Goal: Task Accomplishment & Management: Complete application form

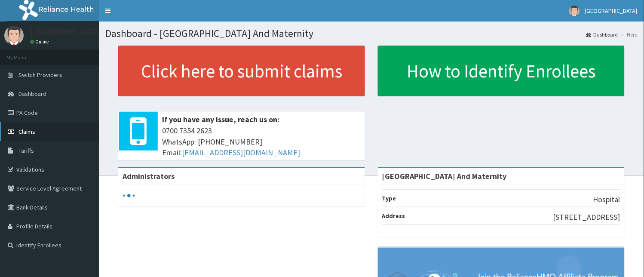
click at [33, 133] on span "Claims" at bounding box center [26, 132] width 17 height 8
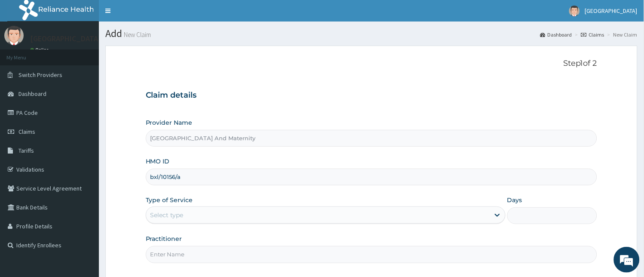
type input "bxl/10156/a"
click at [277, 212] on div "Select type" at bounding box center [317, 215] width 343 height 14
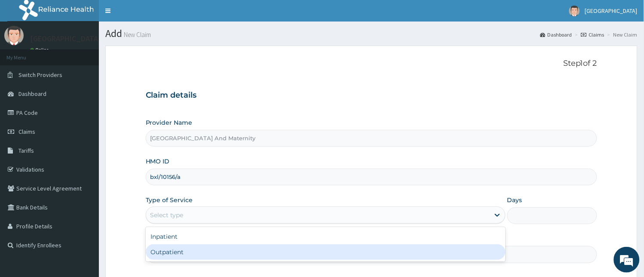
click at [258, 254] on div "Outpatient" at bounding box center [326, 251] width 360 height 15
type input "1"
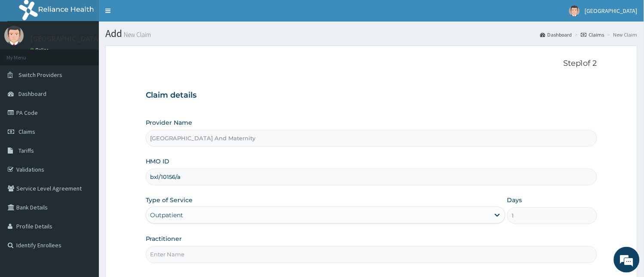
click at [249, 256] on input "Practitioner" at bounding box center [372, 254] width 452 height 17
type input "[PERSON_NAME]"
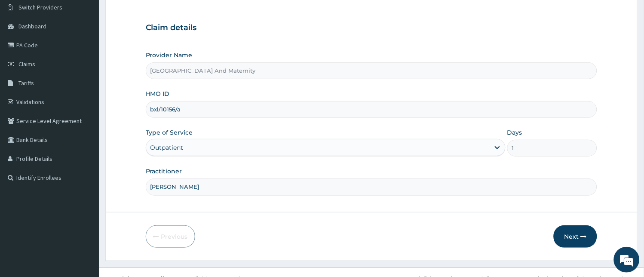
scroll to position [80, 0]
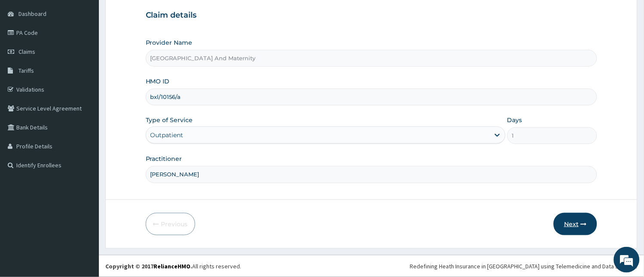
click at [581, 223] on icon "button" at bounding box center [584, 224] width 6 height 6
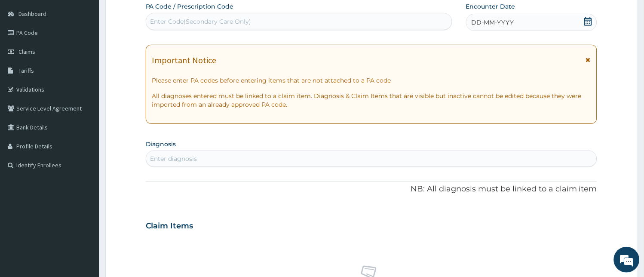
click at [587, 24] on icon at bounding box center [588, 21] width 9 height 9
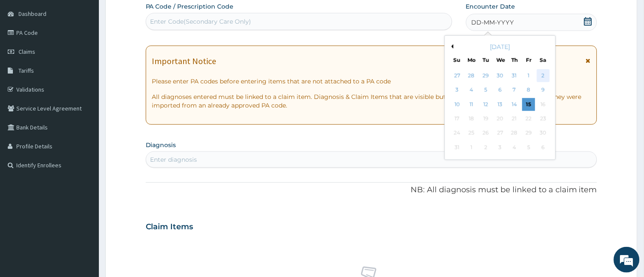
click at [540, 73] on div "2" at bounding box center [542, 75] width 13 height 13
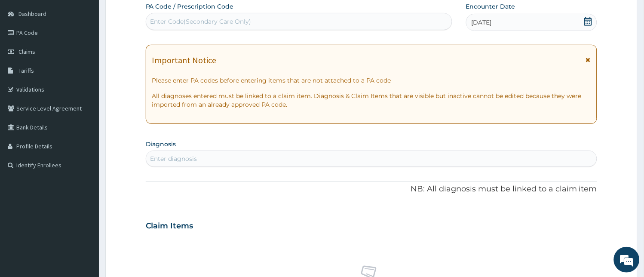
click at [241, 159] on div "Enter diagnosis" at bounding box center [371, 159] width 451 height 14
type input "b"
type input "malaria"
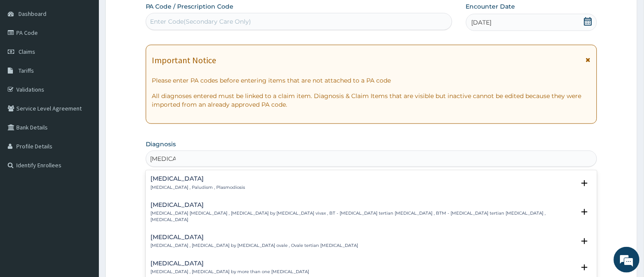
click at [212, 181] on h4 "[MEDICAL_DATA]" at bounding box center [198, 178] width 95 height 6
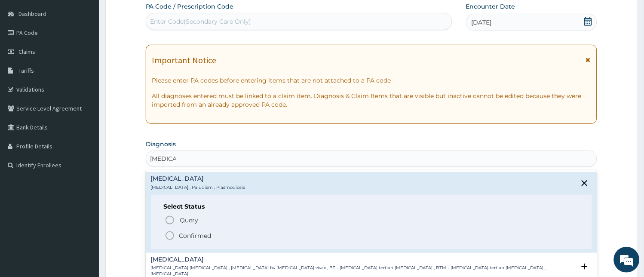
click at [169, 236] on icon "status option filled" at bounding box center [170, 235] width 10 height 10
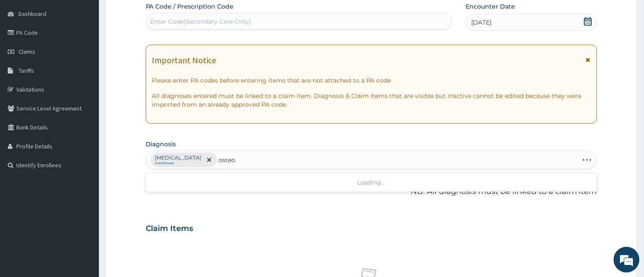
type input "osteoa"
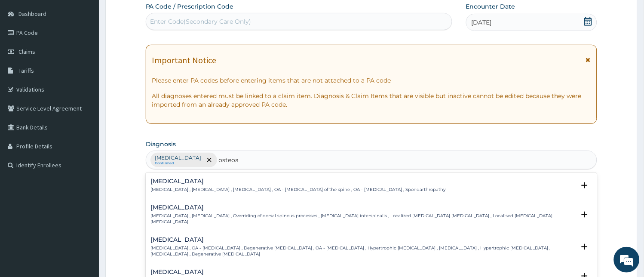
click at [250, 237] on div "Osteoarthritis Osteoarthritis , OA - Osteoarthritis , Degenerative arthritis , …" at bounding box center [363, 246] width 425 height 21
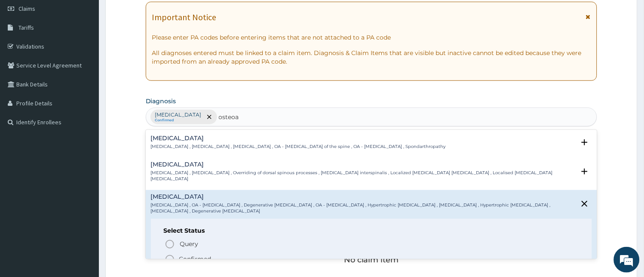
scroll to position [125, 0]
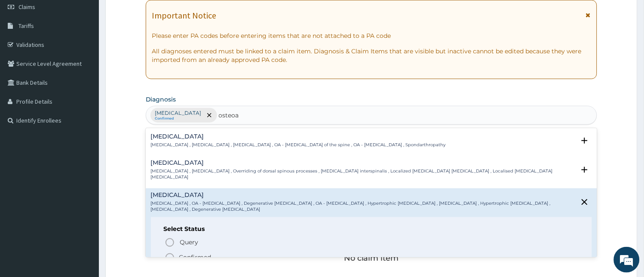
click at [168, 253] on icon "status option filled" at bounding box center [170, 257] width 10 height 10
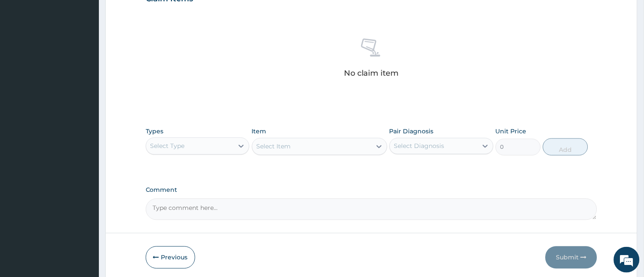
scroll to position [329, 0]
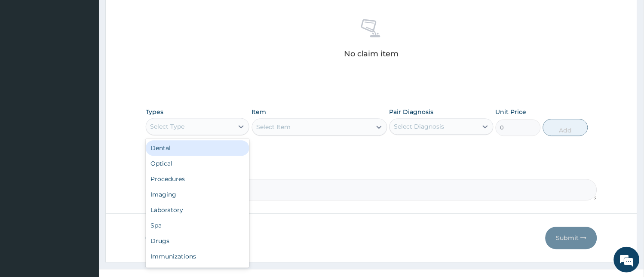
click at [220, 122] on div "Select Type" at bounding box center [190, 127] width 88 height 14
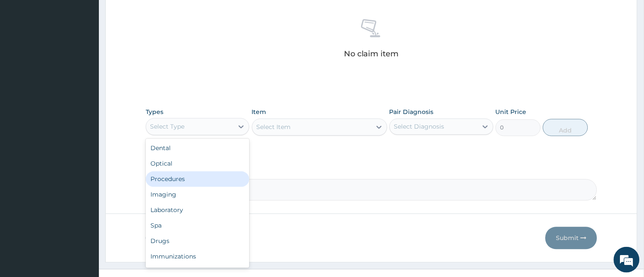
click at [192, 181] on div "Procedures" at bounding box center [198, 178] width 104 height 15
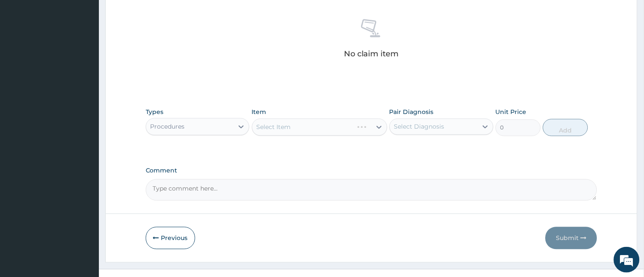
click at [319, 129] on div "Select Item" at bounding box center [319, 127] width 135 height 17
click at [319, 129] on div "Select Item" at bounding box center [311, 127] width 119 height 14
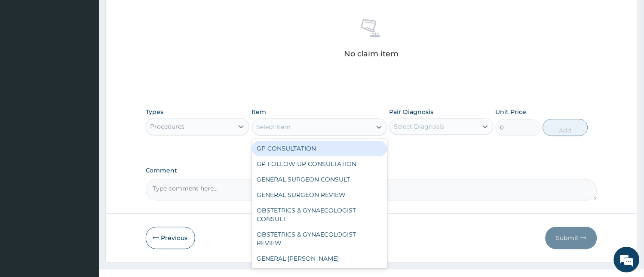
click at [318, 145] on div "GP CONSULTATION" at bounding box center [319, 148] width 135 height 15
type input "2000"
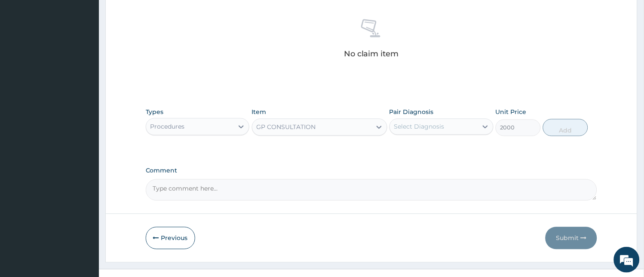
click at [452, 125] on div "Select Diagnosis" at bounding box center [434, 127] width 88 height 14
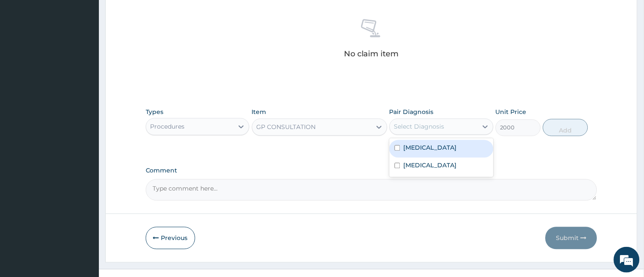
click at [441, 151] on div "[MEDICAL_DATA]" at bounding box center [441, 149] width 104 height 18
checkbox input "true"
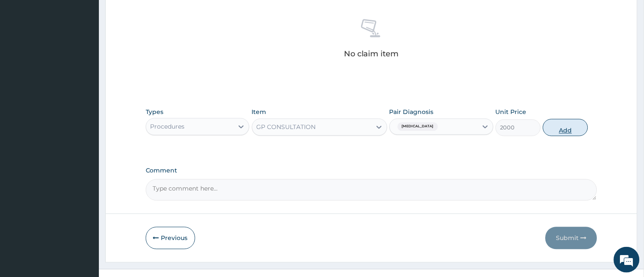
click at [557, 131] on button "Add" at bounding box center [565, 127] width 45 height 17
type input "0"
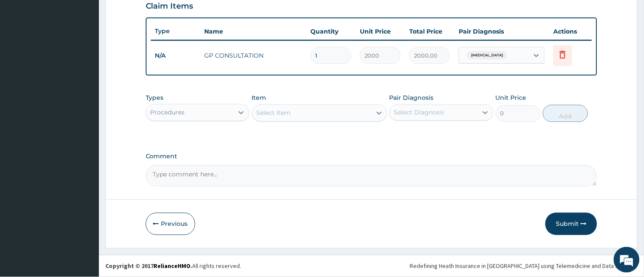
scroll to position [301, 0]
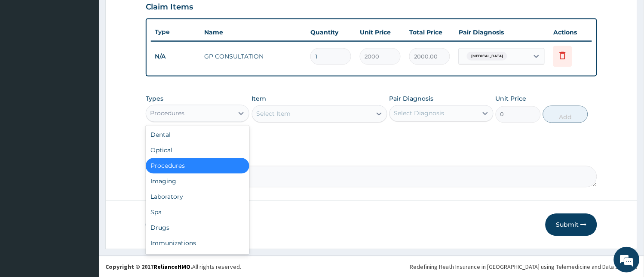
click at [200, 116] on div "Procedures" at bounding box center [190, 114] width 88 height 14
click at [171, 196] on div "Laboratory" at bounding box center [198, 196] width 104 height 15
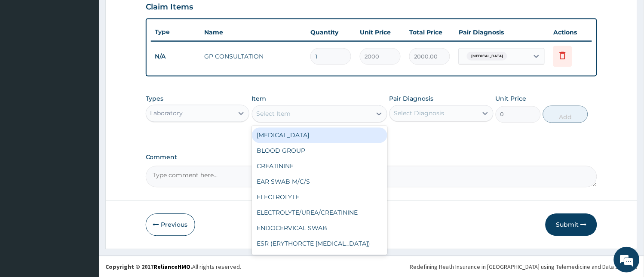
click at [311, 112] on div "Select Item" at bounding box center [311, 114] width 119 height 14
type input "ma"
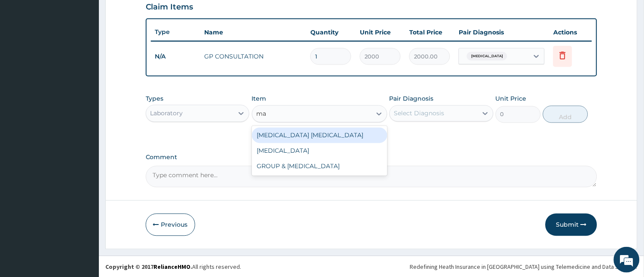
click at [345, 133] on div "MALARIA PARASITE" at bounding box center [319, 135] width 135 height 15
type input "1000"
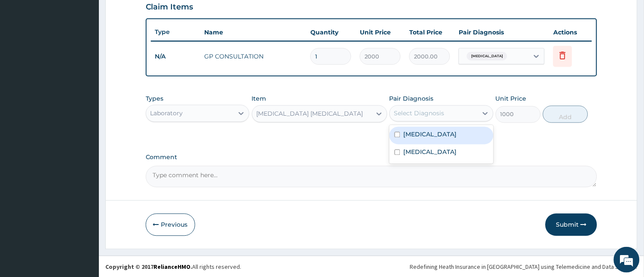
click at [435, 114] on div "Select Diagnosis" at bounding box center [419, 113] width 50 height 9
click at [431, 140] on div "[MEDICAL_DATA]" at bounding box center [441, 136] width 104 height 18
checkbox input "true"
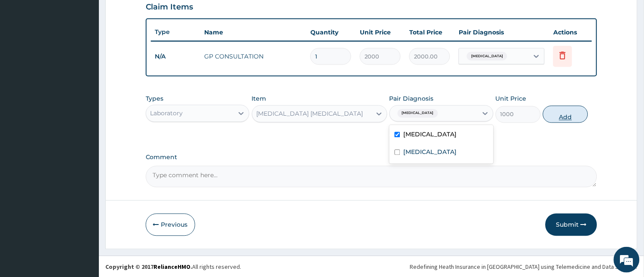
click at [575, 107] on button "Add" at bounding box center [565, 114] width 45 height 17
type input "0"
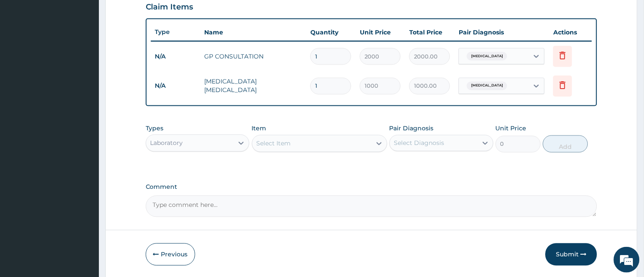
click at [174, 141] on div "Laboratory" at bounding box center [166, 143] width 33 height 9
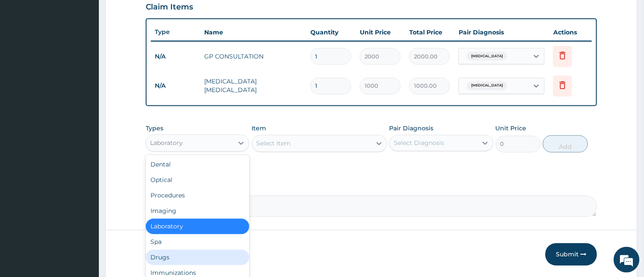
click at [165, 261] on div "Drugs" at bounding box center [198, 257] width 104 height 15
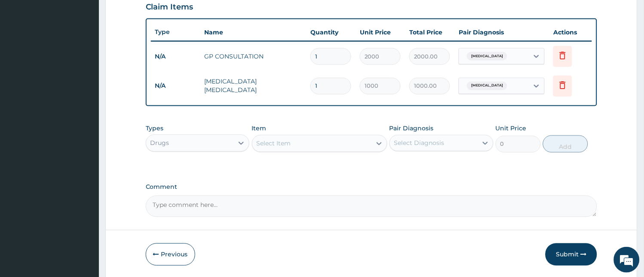
click at [312, 147] on div "Select Item" at bounding box center [311, 144] width 119 height 14
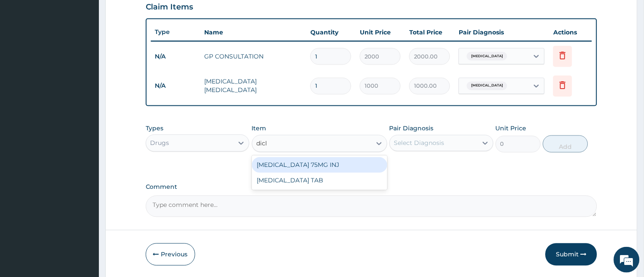
type input "diclo"
click at [306, 165] on div "[MEDICAL_DATA] 75MG INJ" at bounding box center [319, 164] width 135 height 15
type input "300"
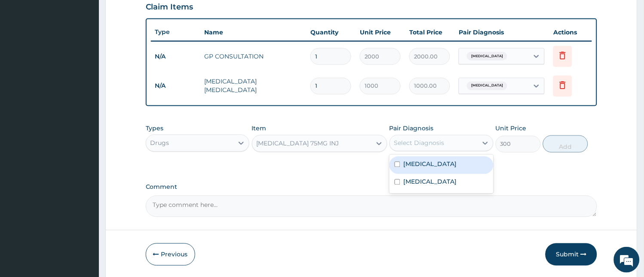
click at [426, 147] on div "Select Diagnosis" at bounding box center [419, 143] width 50 height 9
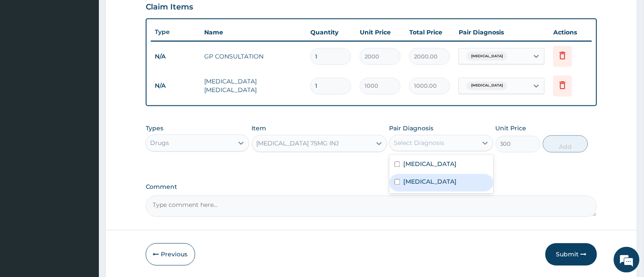
click at [416, 187] on div "Osteoarthritis" at bounding box center [441, 183] width 104 height 18
checkbox input "true"
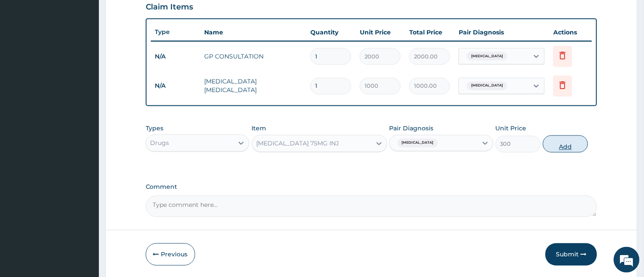
click at [560, 138] on button "Add" at bounding box center [565, 143] width 45 height 17
type input "0"
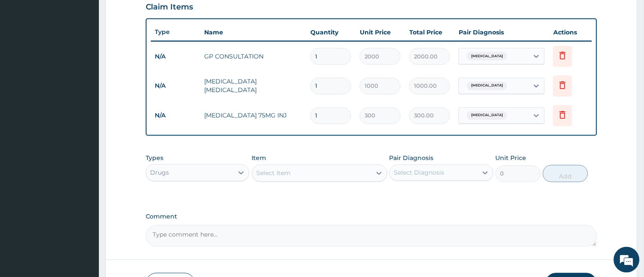
click at [290, 174] on div "Select Item" at bounding box center [274, 173] width 34 height 9
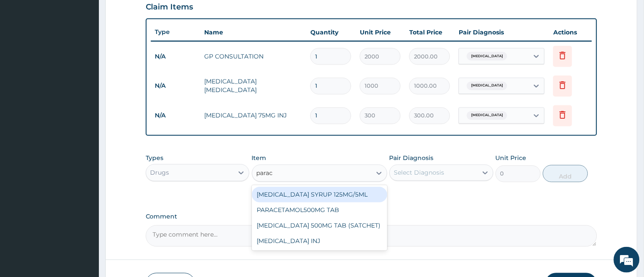
type input "parace"
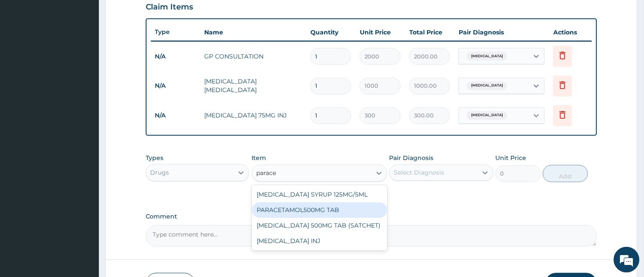
click at [295, 211] on div "PARACETAMOL500MG TAB" at bounding box center [319, 209] width 135 height 15
type input "20"
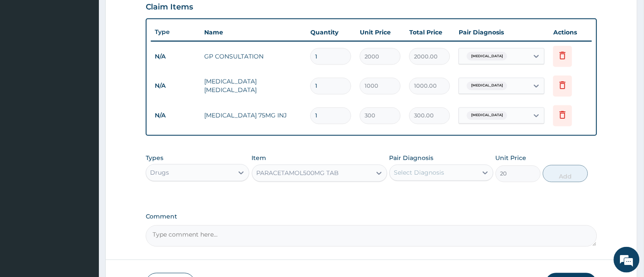
click at [459, 174] on div "Select Diagnosis" at bounding box center [434, 173] width 88 height 14
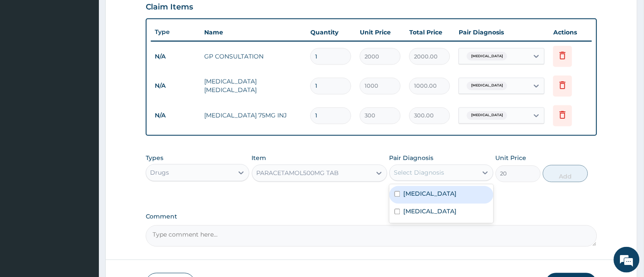
click at [441, 195] on div "[MEDICAL_DATA]" at bounding box center [441, 195] width 104 height 18
checkbox input "true"
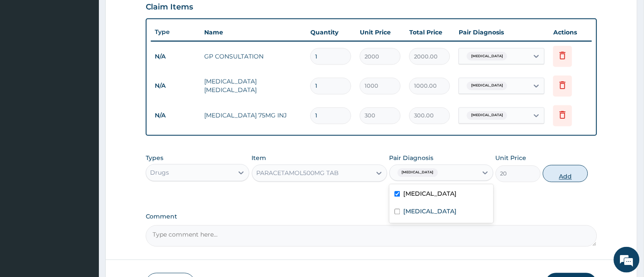
click at [582, 171] on button "Add" at bounding box center [565, 173] width 45 height 17
type input "0"
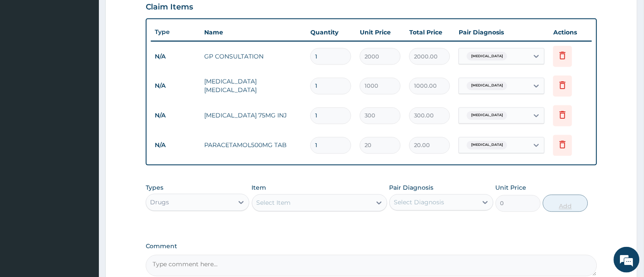
type input "18"
type input "360.00"
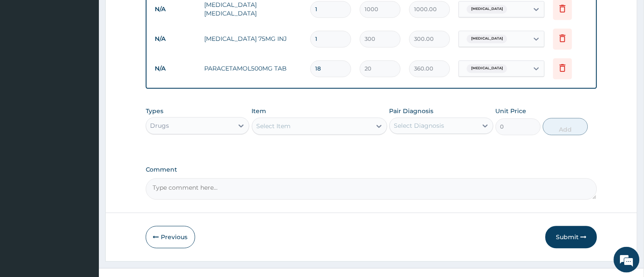
scroll to position [391, 0]
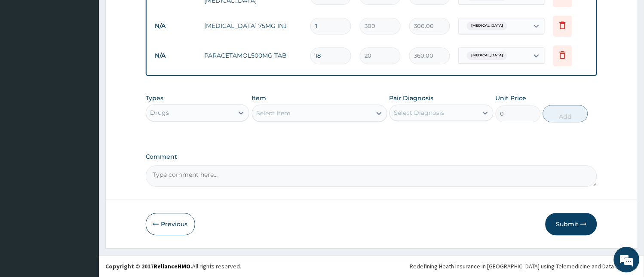
type input "18"
click at [336, 112] on div "Select Item" at bounding box center [311, 113] width 119 height 14
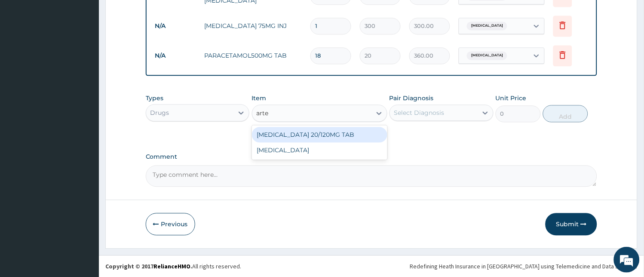
type input "artem"
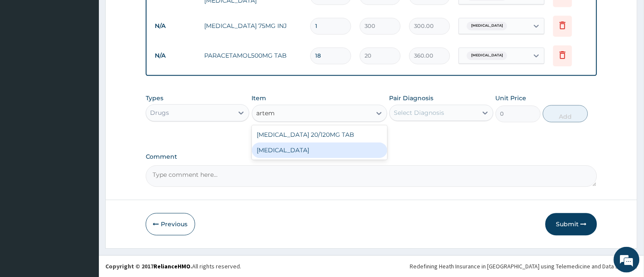
click at [289, 159] on div "COARTEM 20/120MG TAB COARTEM" at bounding box center [319, 142] width 135 height 34
click at [291, 152] on div "[MEDICAL_DATA]" at bounding box center [319, 149] width 135 height 15
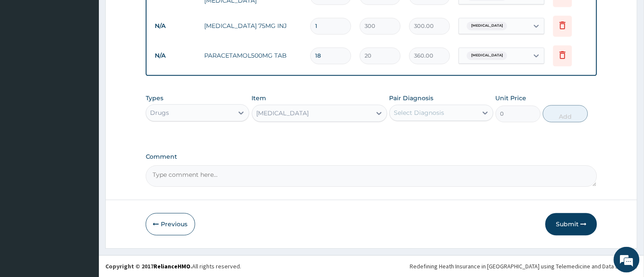
type input "100"
click at [436, 113] on div "Select Diagnosis" at bounding box center [419, 112] width 50 height 9
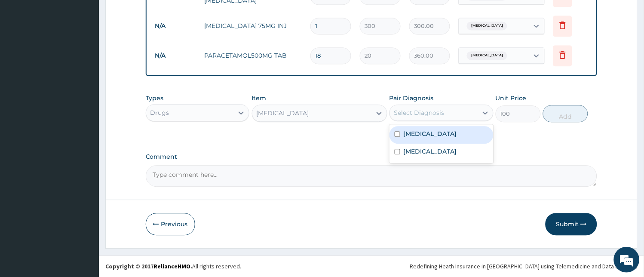
click at [434, 132] on div "[MEDICAL_DATA]" at bounding box center [441, 135] width 104 height 18
checkbox input "true"
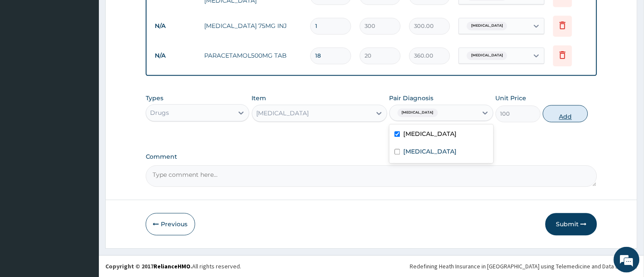
click at [568, 110] on button "Add" at bounding box center [565, 113] width 45 height 17
type input "0"
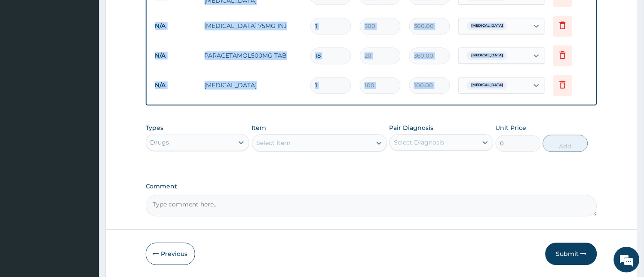
click at [322, 141] on div "Select Item" at bounding box center [311, 143] width 119 height 14
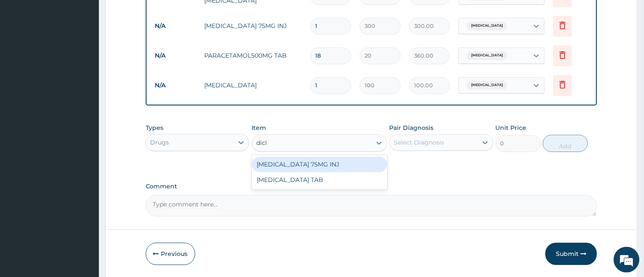
type input "diclo"
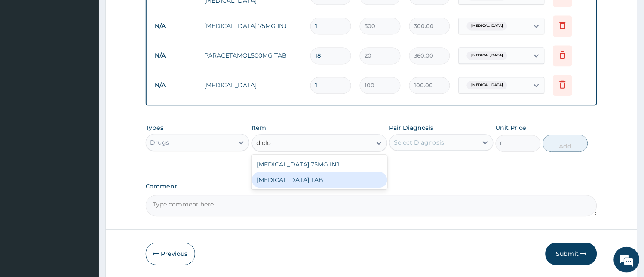
click at [301, 181] on div "[MEDICAL_DATA] TAB" at bounding box center [319, 179] width 135 height 15
type input "50"
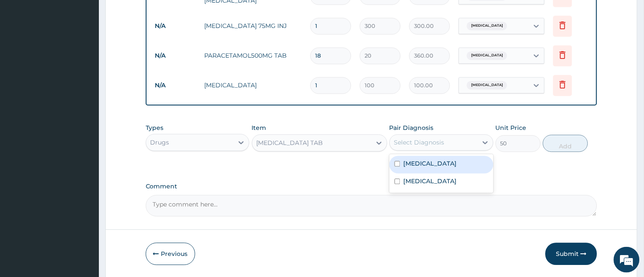
click at [440, 135] on div "Select Diagnosis" at bounding box center [441, 142] width 104 height 16
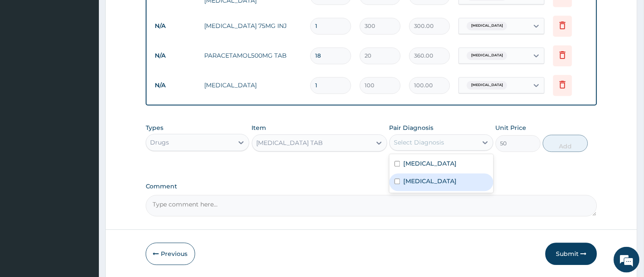
click at [431, 177] on label "Osteoarthritis" at bounding box center [430, 181] width 53 height 9
checkbox input "true"
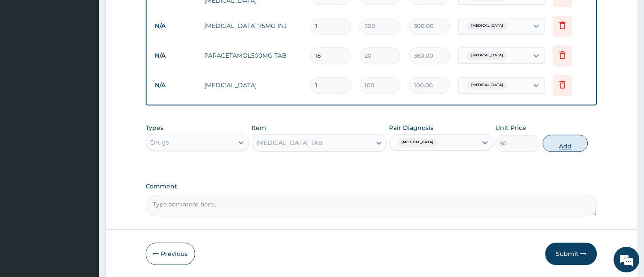
click at [569, 139] on button "Add" at bounding box center [565, 143] width 45 height 17
type input "0"
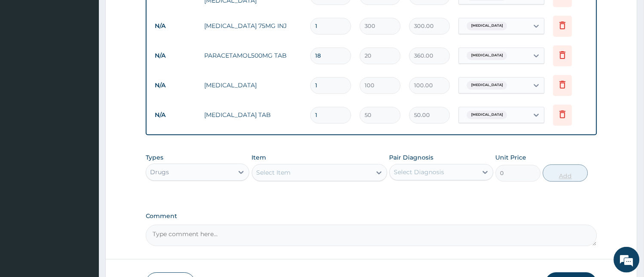
type input "10"
type input "500.00"
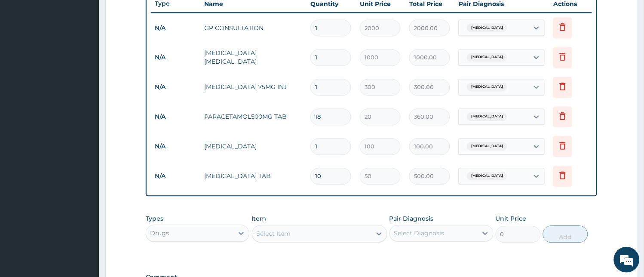
scroll to position [324, 0]
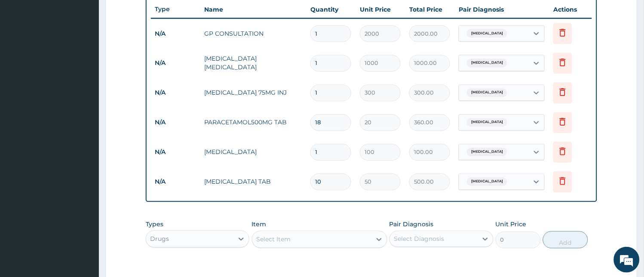
type input "10"
click at [339, 152] on input "1" at bounding box center [330, 152] width 41 height 17
type input "0.00"
type input "2"
type input "200.00"
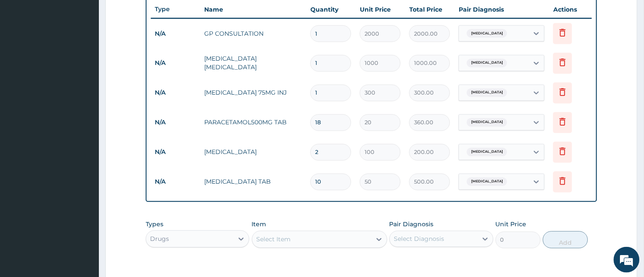
type input "24"
type input "2400.00"
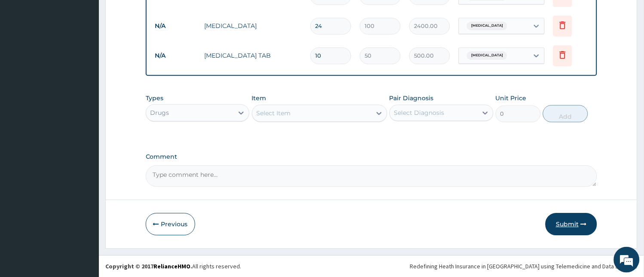
type input "24"
click at [571, 225] on button "Submit" at bounding box center [571, 224] width 52 height 22
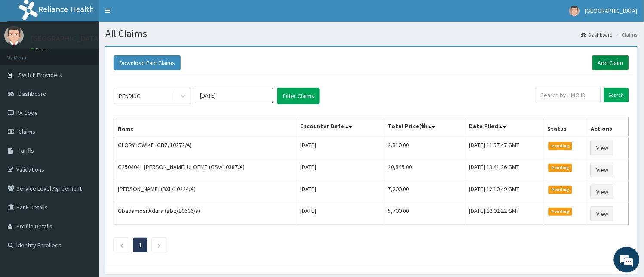
click at [609, 59] on link "Add Claim" at bounding box center [610, 62] width 37 height 15
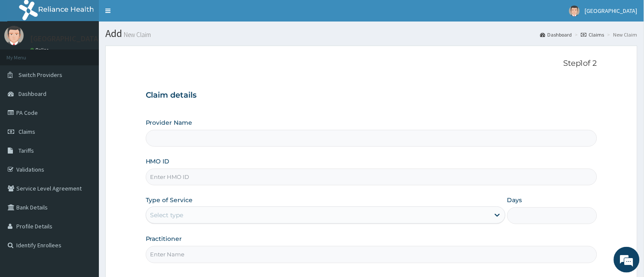
type input "[GEOGRAPHIC_DATA] And Maternity"
type input "FXT/10121/B"
click at [193, 217] on div "Select type" at bounding box center [317, 215] width 343 height 14
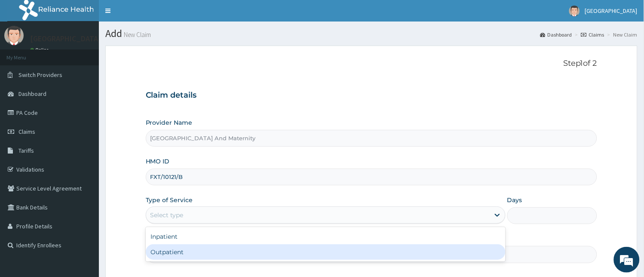
click at [171, 248] on div "Outpatient" at bounding box center [326, 251] width 360 height 15
type input "1"
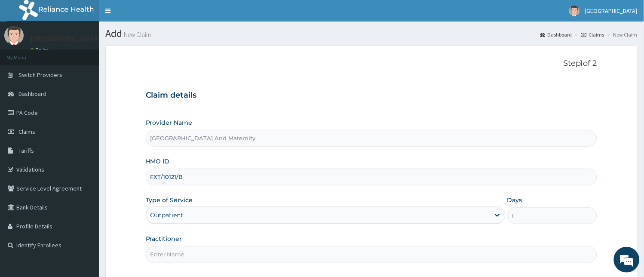
click at [175, 255] on input "Practitioner" at bounding box center [372, 254] width 452 height 17
type input "[PERSON_NAME]"
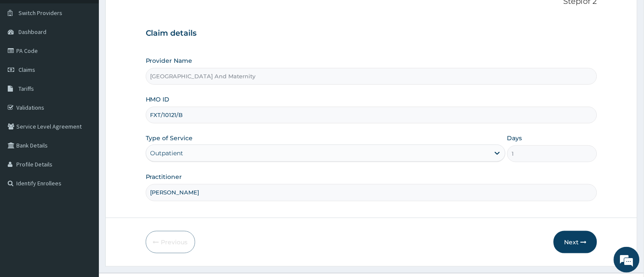
scroll to position [80, 0]
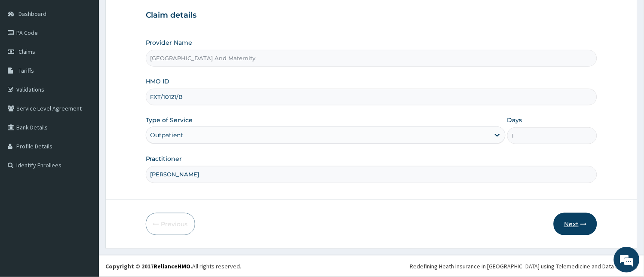
click at [566, 222] on button "Next" at bounding box center [575, 224] width 43 height 22
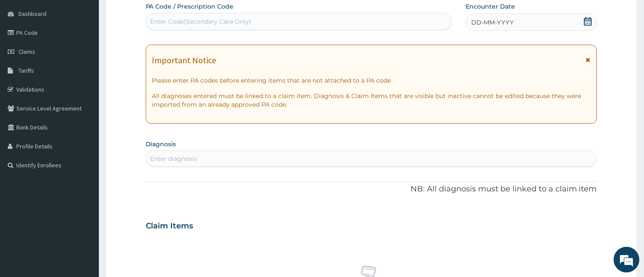
click at [514, 20] on div "DD-MM-YYYY" at bounding box center [532, 22] width 132 height 17
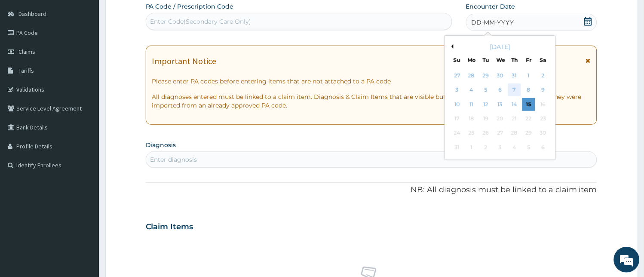
click at [513, 89] on div "7" at bounding box center [514, 90] width 13 height 13
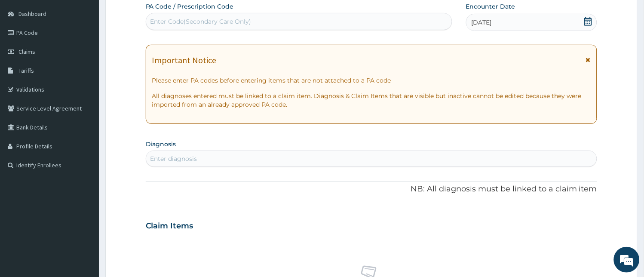
click at [383, 155] on div "Enter diagnosis" at bounding box center [371, 159] width 451 height 14
type input "malar"
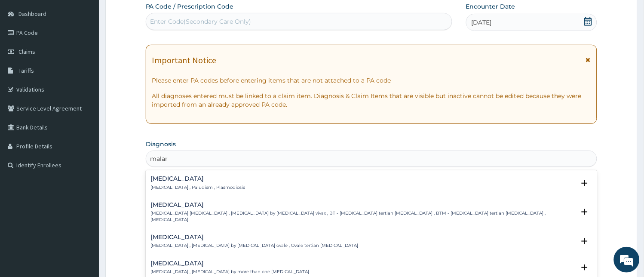
click at [179, 188] on p "[MEDICAL_DATA] , Paludism , Plasmodiosis" at bounding box center [198, 187] width 95 height 6
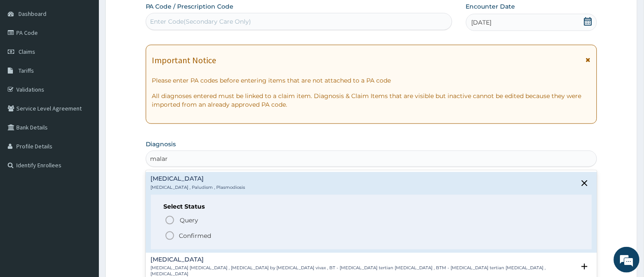
click at [169, 234] on icon "status option filled" at bounding box center [170, 235] width 10 height 10
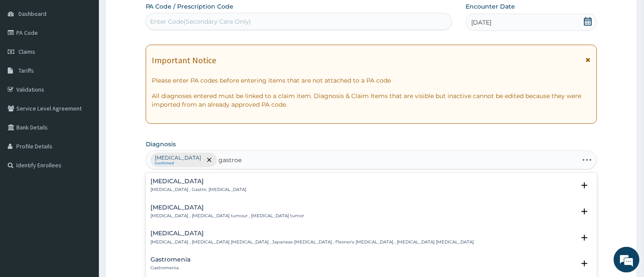
type input "gastroen"
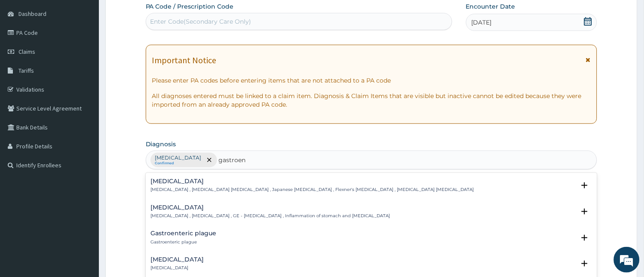
click at [187, 216] on p "[MEDICAL_DATA] , [MEDICAL_DATA] , GE - [MEDICAL_DATA] , Inflammation of stomach…" at bounding box center [270, 216] width 239 height 6
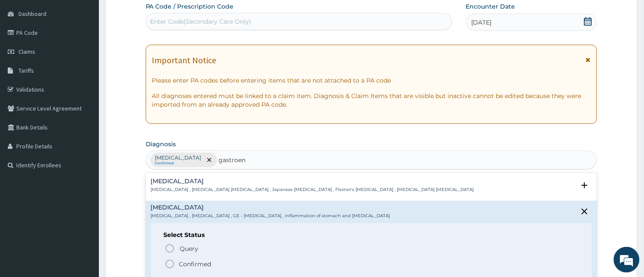
click at [169, 261] on icon "status option filled" at bounding box center [170, 264] width 10 height 10
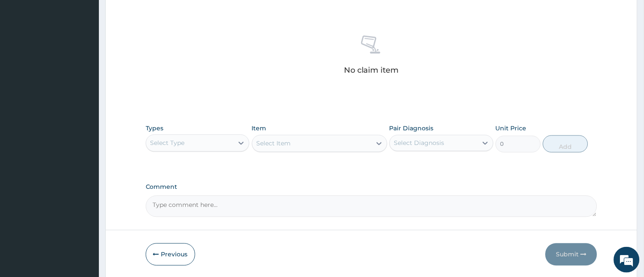
scroll to position [325, 0]
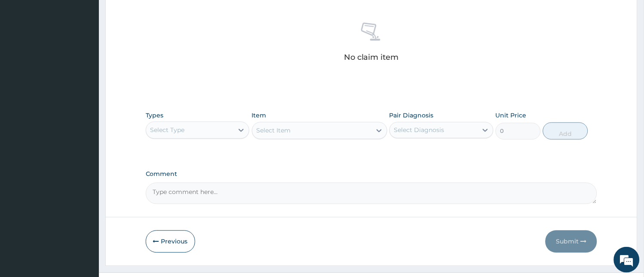
click at [199, 130] on div "Select Type" at bounding box center [190, 130] width 88 height 14
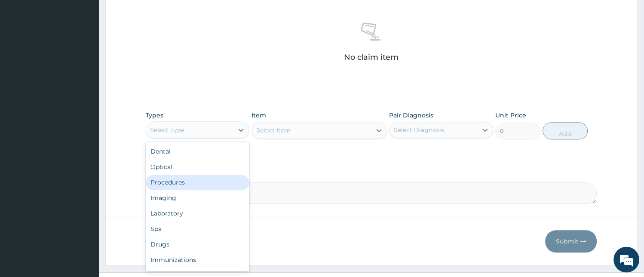
click at [196, 185] on div "Procedures" at bounding box center [198, 182] width 104 height 15
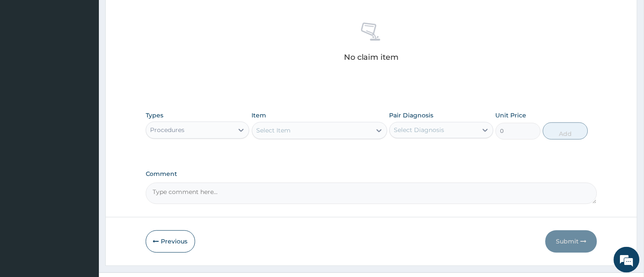
click at [312, 126] on div "Select Item" at bounding box center [311, 131] width 119 height 14
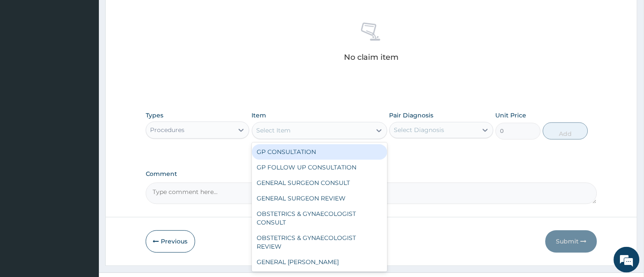
click at [323, 149] on div "GP CONSULTATION" at bounding box center [319, 151] width 135 height 15
type input "2000"
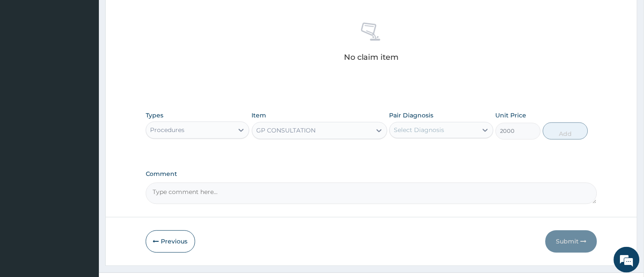
click at [451, 131] on div "Select Diagnosis" at bounding box center [434, 130] width 88 height 14
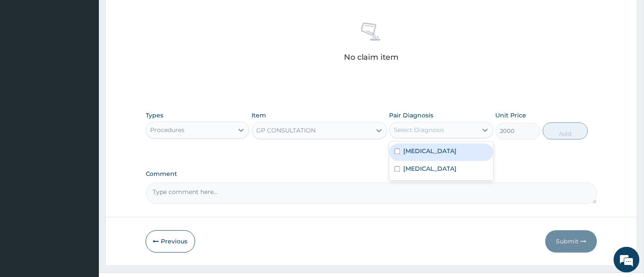
click at [439, 157] on div "[MEDICAL_DATA]" at bounding box center [441, 153] width 104 height 18
checkbox input "true"
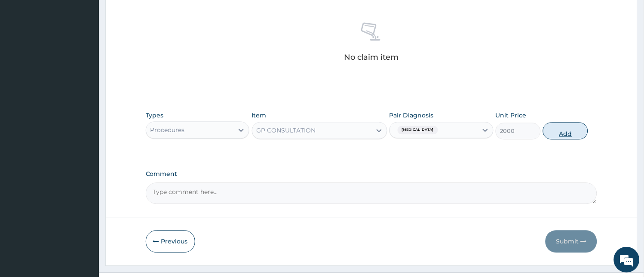
click at [573, 126] on button "Add" at bounding box center [565, 130] width 45 height 17
type input "0"
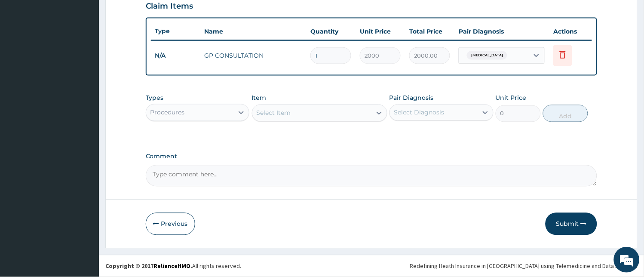
scroll to position [301, 0]
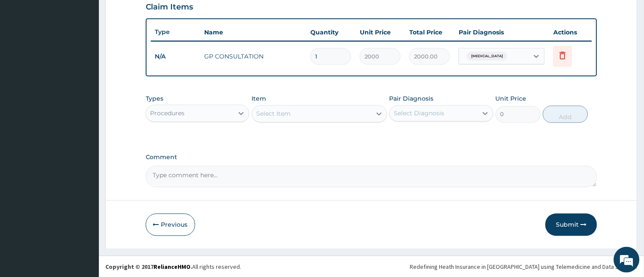
click at [198, 113] on div "Procedures" at bounding box center [190, 114] width 88 height 14
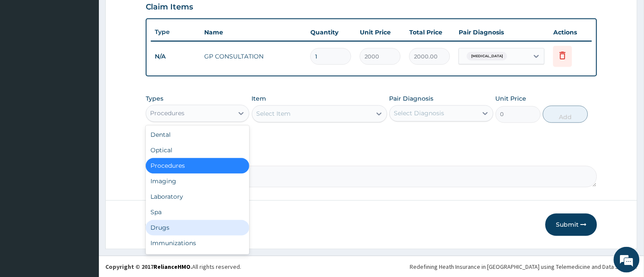
click at [186, 229] on div "Drugs" at bounding box center [198, 227] width 104 height 15
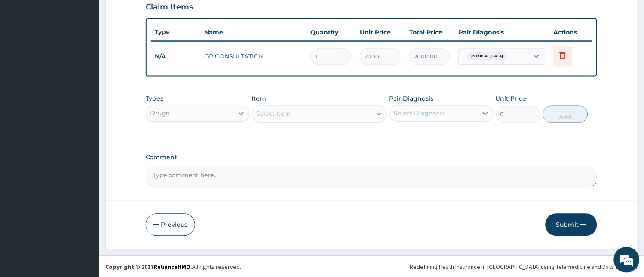
click at [312, 111] on div "Select Item" at bounding box center [311, 114] width 119 height 14
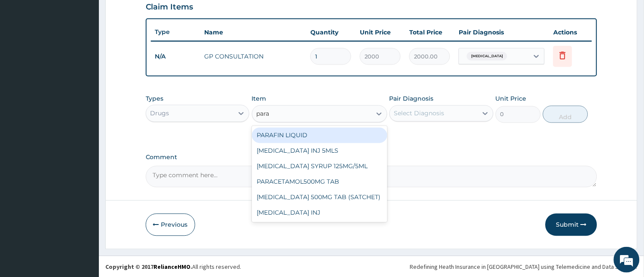
type input "parac"
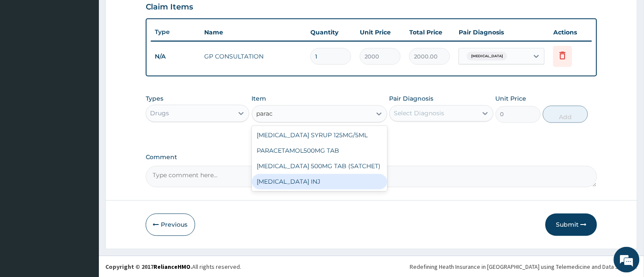
click at [302, 182] on div "[MEDICAL_DATA] INJ" at bounding box center [319, 181] width 135 height 15
type input "200"
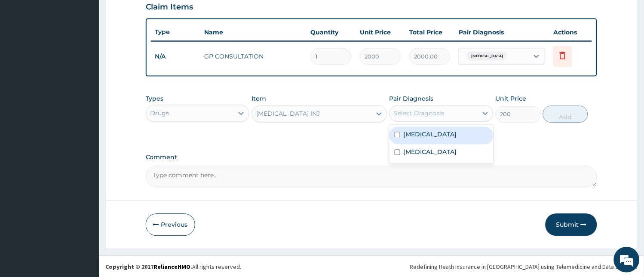
click at [441, 110] on div "Select Diagnosis" at bounding box center [419, 113] width 50 height 9
click at [430, 138] on div "[MEDICAL_DATA]" at bounding box center [441, 136] width 104 height 18
checkbox input "true"
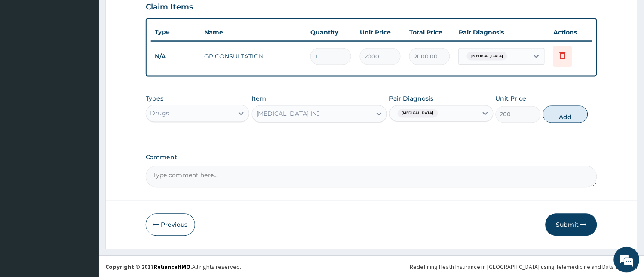
click at [557, 114] on button "Add" at bounding box center [565, 114] width 45 height 17
type input "0"
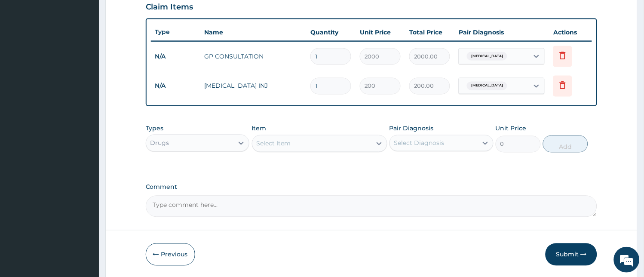
click at [300, 140] on div "Select Item" at bounding box center [311, 144] width 119 height 14
click at [328, 85] on input "1" at bounding box center [330, 86] width 41 height 17
type input "0.00"
type input "2"
type input "400.00"
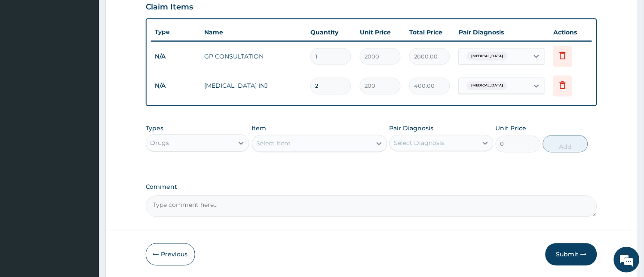
type input "2"
click at [312, 141] on div "Select Item" at bounding box center [311, 144] width 119 height 14
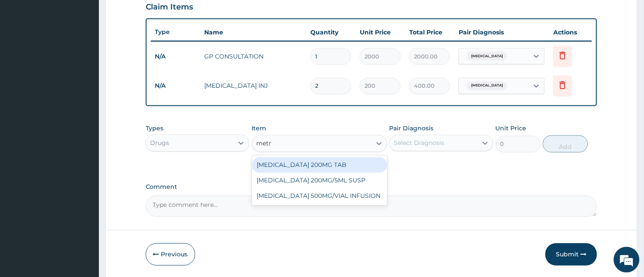
type input "metro"
click at [298, 164] on div "[MEDICAL_DATA] 200MG TAB" at bounding box center [319, 164] width 135 height 15
type input "10"
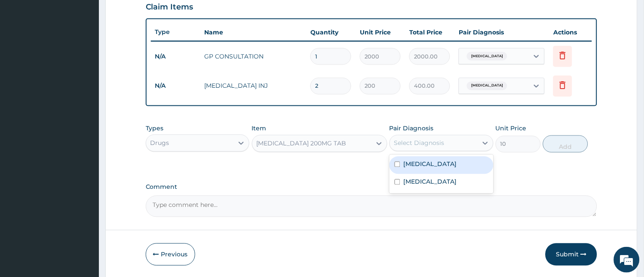
click at [437, 145] on div "Select Diagnosis" at bounding box center [419, 143] width 50 height 9
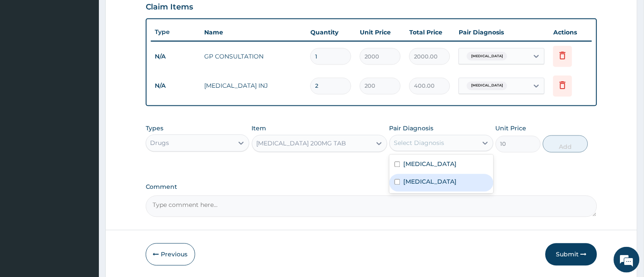
click at [431, 181] on label "[MEDICAL_DATA]" at bounding box center [430, 181] width 53 height 9
checkbox input "true"
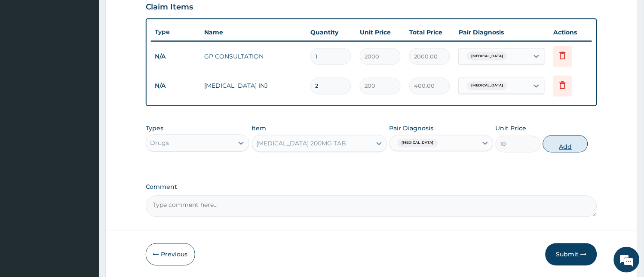
click at [568, 144] on button "Add" at bounding box center [565, 143] width 45 height 17
type input "0"
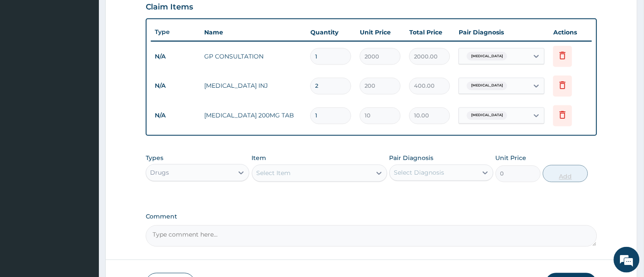
type input "12"
type input "120.00"
type input "1"
type input "10.00"
type input "0.00"
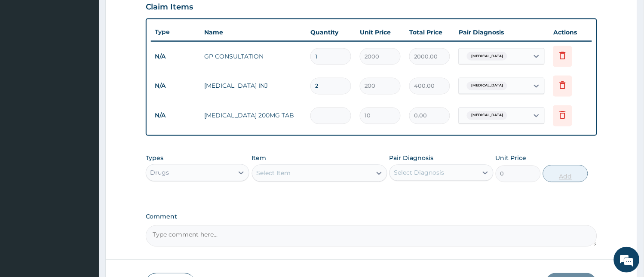
type input "9"
type input "90.00"
click at [329, 112] on input "9" at bounding box center [330, 115] width 41 height 17
type input "0.00"
type input "1"
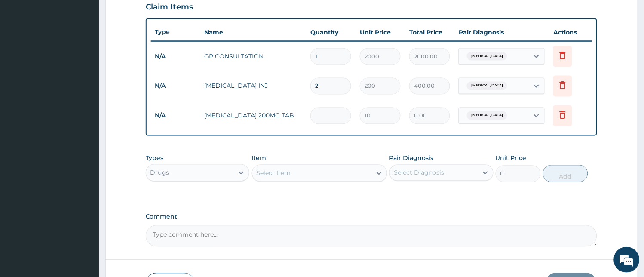
type input "10.00"
type input "18"
type input "180.00"
type input "18"
click at [302, 179] on div "Select Item" at bounding box center [311, 173] width 119 height 14
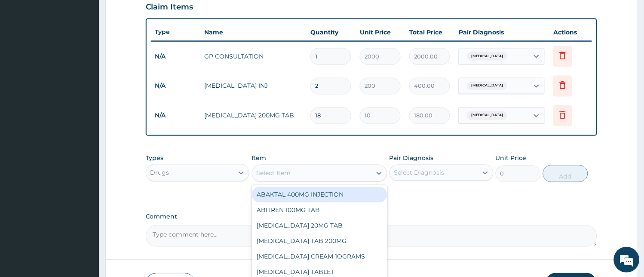
type input "x"
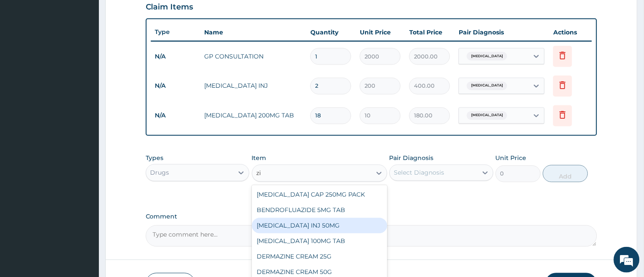
type input "z"
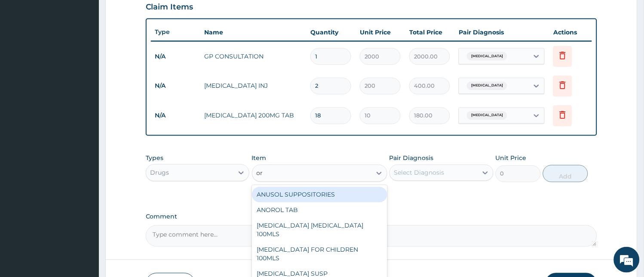
type input "o"
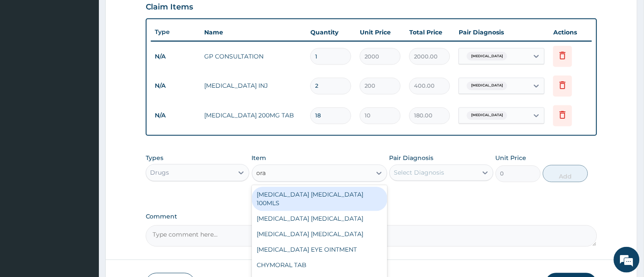
type input "oral"
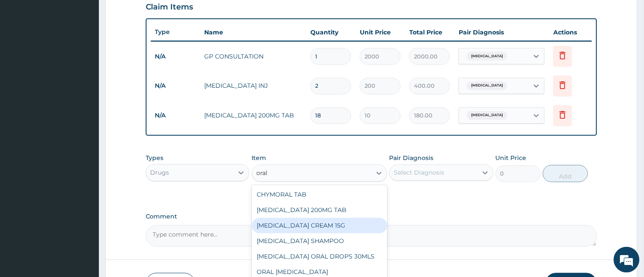
scroll to position [361, 0]
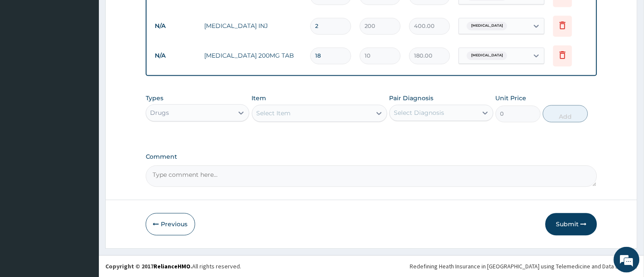
click at [311, 105] on div "Select Item" at bounding box center [319, 113] width 135 height 17
click at [311, 113] on div "Select Item" at bounding box center [311, 114] width 119 height 14
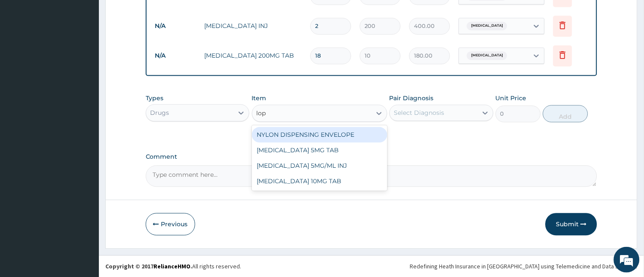
type input "lopr"
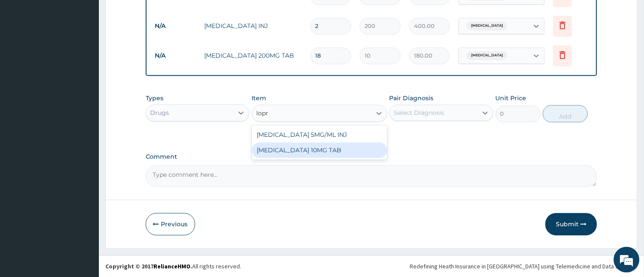
click at [316, 149] on div "[MEDICAL_DATA] 10MG TAB" at bounding box center [319, 150] width 135 height 15
type input "10"
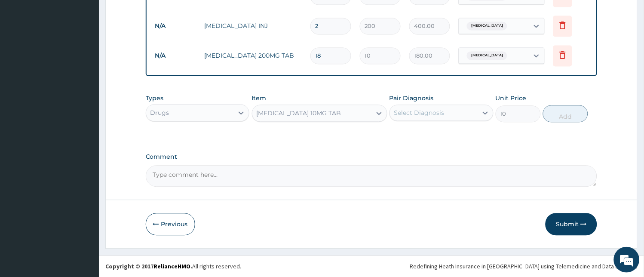
click at [433, 115] on div "Select Diagnosis" at bounding box center [419, 113] width 50 height 9
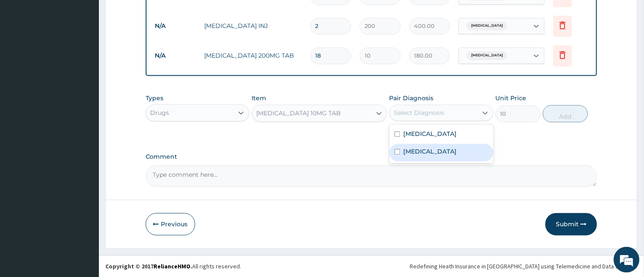
click at [425, 147] on label "[MEDICAL_DATA]" at bounding box center [430, 151] width 53 height 9
checkbox input "true"
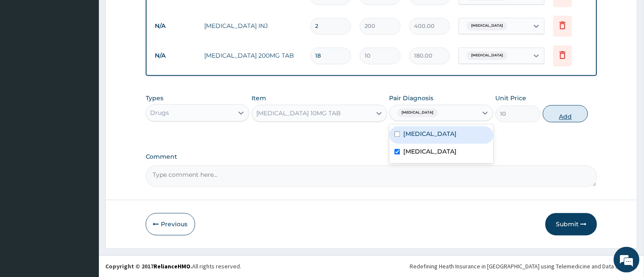
click at [557, 119] on button "Add" at bounding box center [565, 113] width 45 height 17
type input "0"
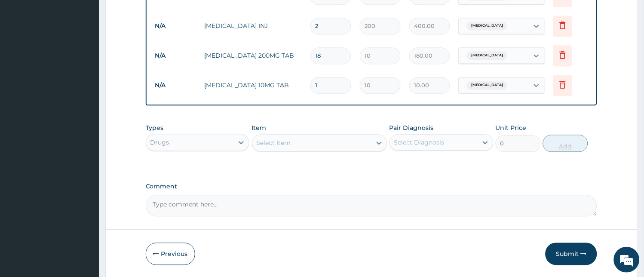
type input "0.00"
type input "8"
type input "80.00"
type input "8"
click at [303, 138] on div "Select Item" at bounding box center [311, 143] width 119 height 14
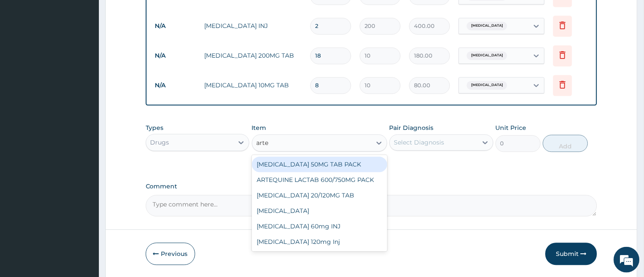
type input "artem"
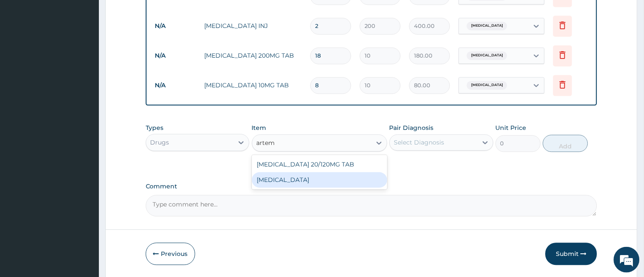
click at [305, 182] on div "[MEDICAL_DATA]" at bounding box center [319, 179] width 135 height 15
type input "100"
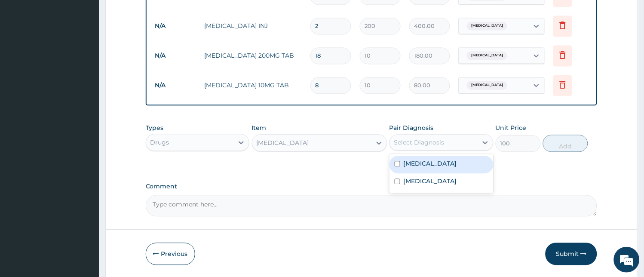
click at [444, 138] on div "Select Diagnosis" at bounding box center [419, 142] width 50 height 9
click at [444, 161] on div "[MEDICAL_DATA]" at bounding box center [441, 165] width 104 height 18
checkbox input "true"
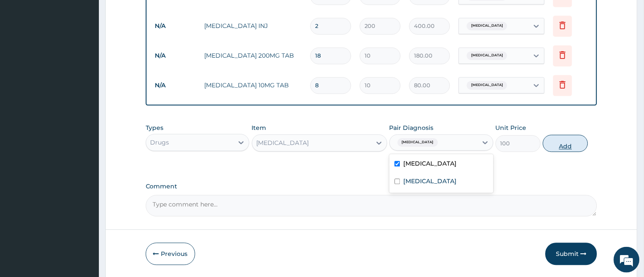
click at [557, 144] on button "Add" at bounding box center [565, 143] width 45 height 17
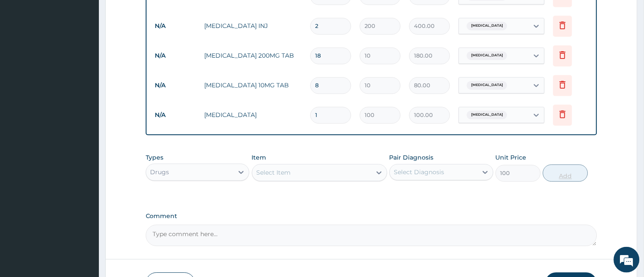
type input "0"
type input "18"
type input "1800.00"
type input "18"
click at [347, 174] on div "Select Item" at bounding box center [311, 173] width 119 height 14
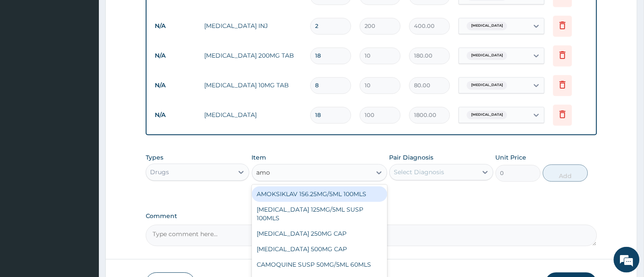
type input "amox"
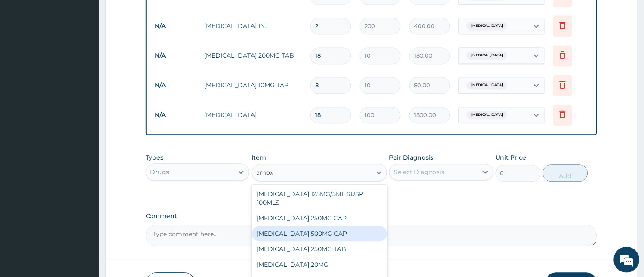
click at [315, 226] on div "[MEDICAL_DATA] 500MG CAP" at bounding box center [319, 233] width 135 height 15
type input "50"
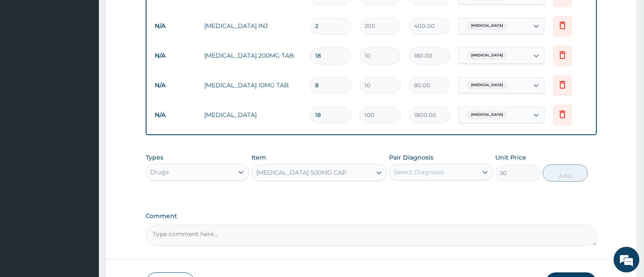
click at [425, 172] on div "Select Diagnosis" at bounding box center [419, 172] width 50 height 9
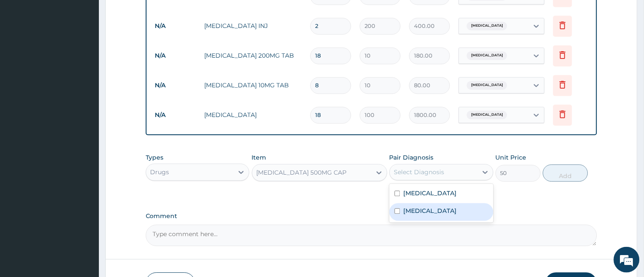
click at [413, 209] on label "[MEDICAL_DATA]" at bounding box center [430, 211] width 53 height 9
checkbox input "true"
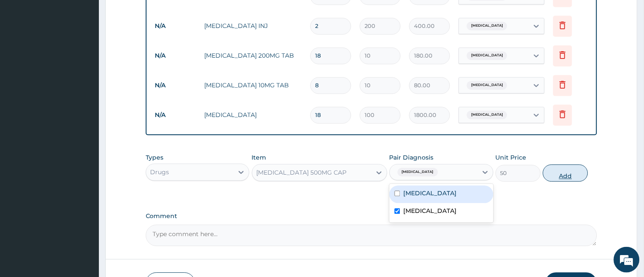
click at [564, 168] on button "Add" at bounding box center [565, 173] width 45 height 17
type input "0"
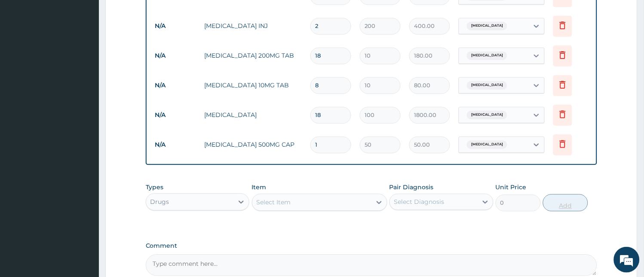
type input "15"
type input "750.00"
type input "15"
click at [351, 202] on div "Select Item" at bounding box center [311, 203] width 119 height 14
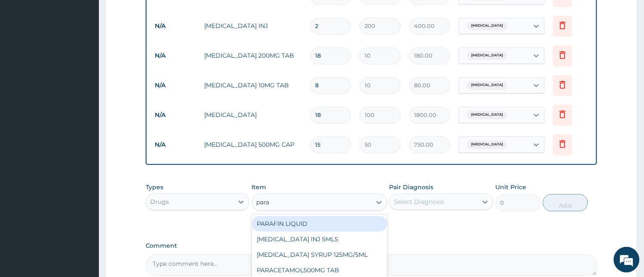
type input "parac"
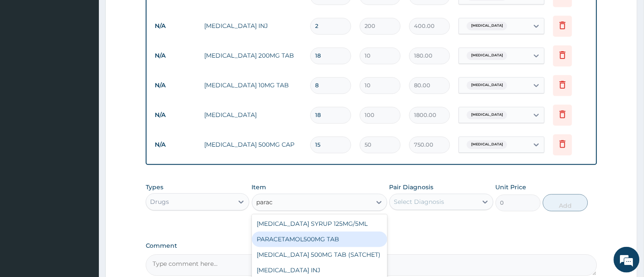
click at [337, 242] on div "PARACETAMOL500MG TAB" at bounding box center [319, 239] width 135 height 15
type input "20"
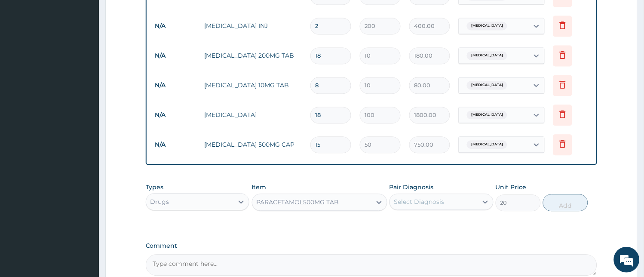
click at [456, 205] on div "Select Diagnosis" at bounding box center [434, 202] width 88 height 14
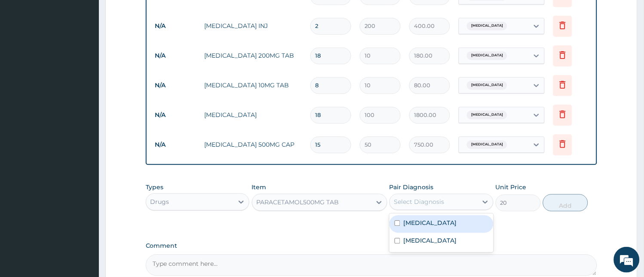
click at [453, 224] on div "[MEDICAL_DATA]" at bounding box center [441, 224] width 104 height 18
checkbox input "true"
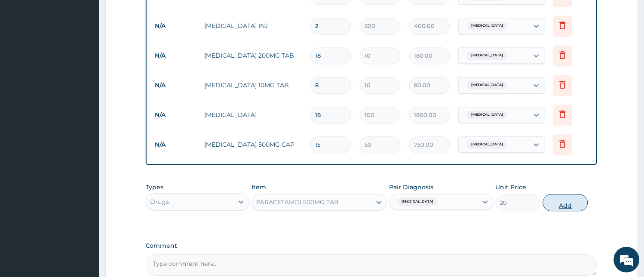
click at [561, 203] on button "Add" at bounding box center [565, 202] width 45 height 17
type input "0"
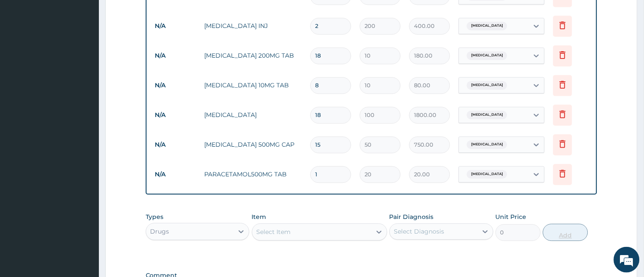
type input "18"
type input "360.00"
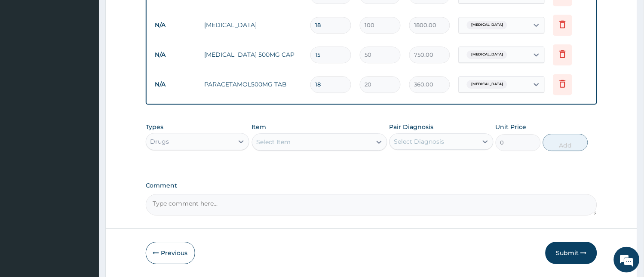
scroll to position [480, 0]
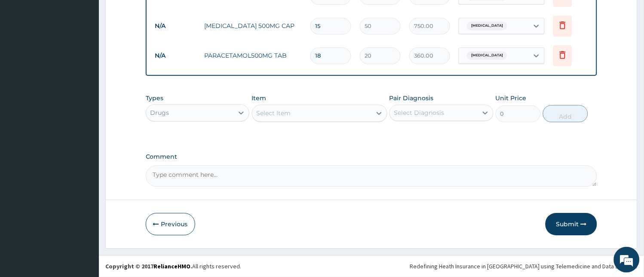
type input "18"
click at [312, 115] on div "Select Item" at bounding box center [311, 113] width 119 height 14
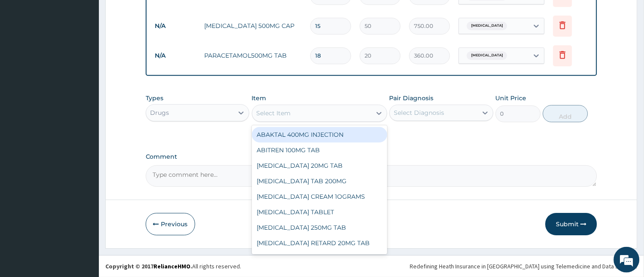
type input "p"
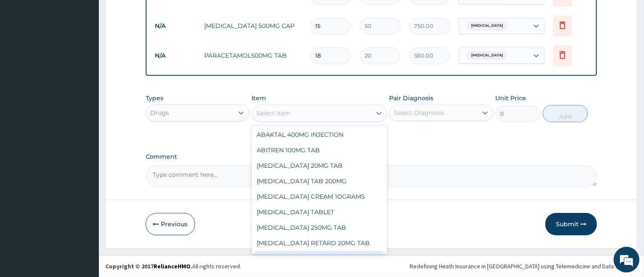
type input "e"
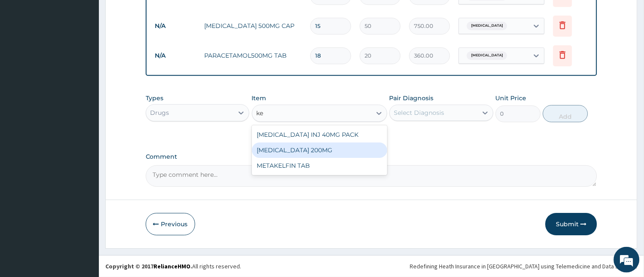
type input "k"
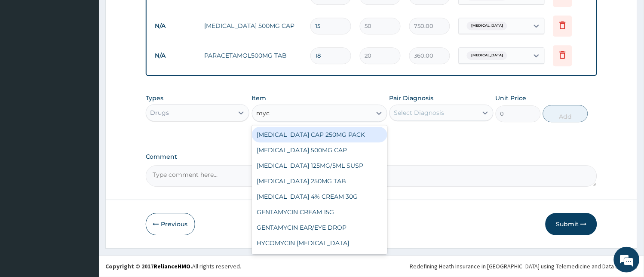
type input "myco"
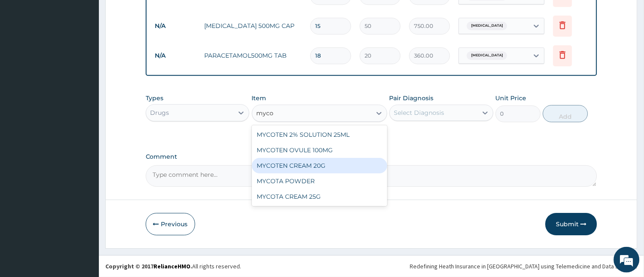
click at [312, 165] on div "MYCOTEN CREAM 20G" at bounding box center [319, 165] width 135 height 15
type input "250"
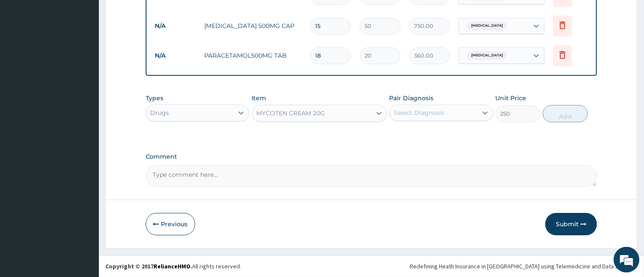
click at [447, 109] on div "Select Diagnosis" at bounding box center [434, 113] width 88 height 14
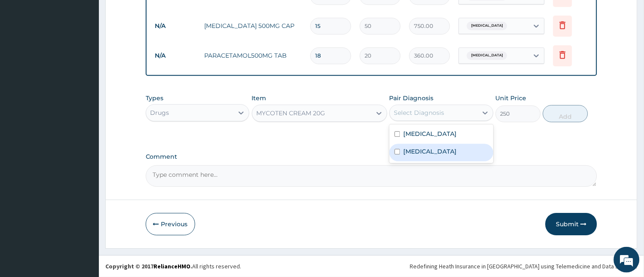
click at [424, 157] on div "[MEDICAL_DATA]" at bounding box center [441, 153] width 104 height 18
checkbox input "true"
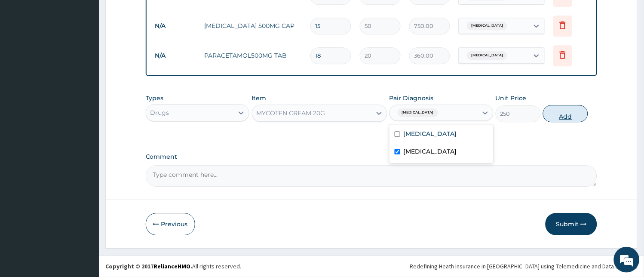
click at [579, 108] on button "Add" at bounding box center [565, 113] width 45 height 17
type input "0"
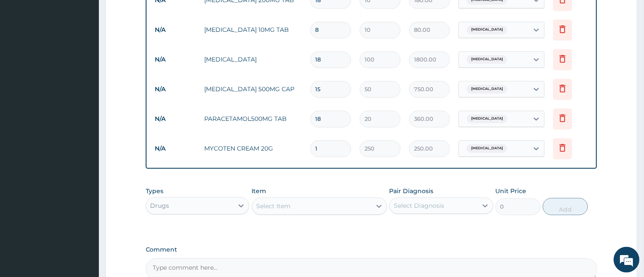
scroll to position [510, 0]
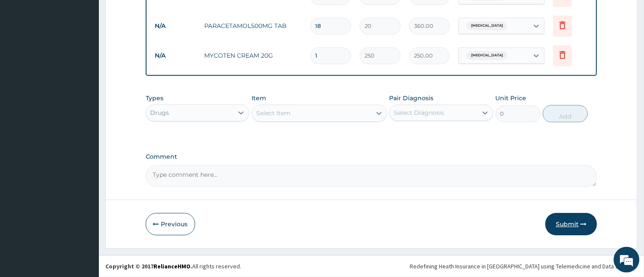
click at [578, 226] on button "Submit" at bounding box center [571, 224] width 52 height 22
